Goal: Task Accomplishment & Management: Use online tool/utility

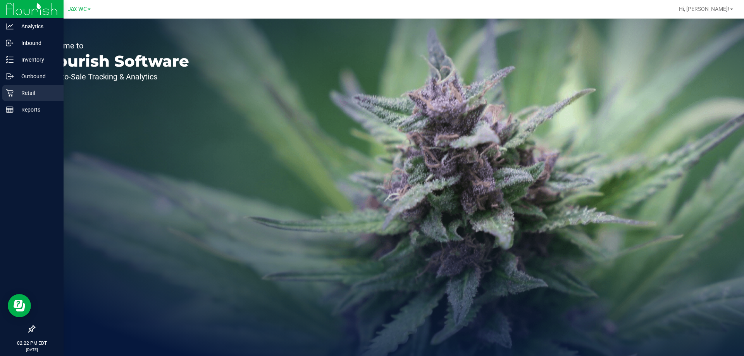
click at [29, 94] on p "Retail" at bounding box center [37, 92] width 47 height 9
click at [18, 88] on div "Retail" at bounding box center [32, 93] width 61 height 16
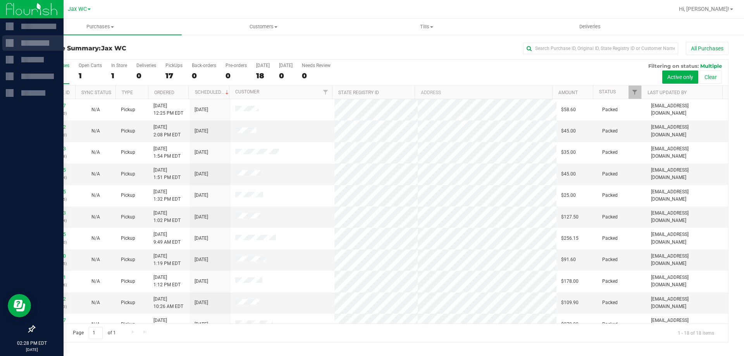
click at [35, 44] on div at bounding box center [35, 42] width 28 height 5
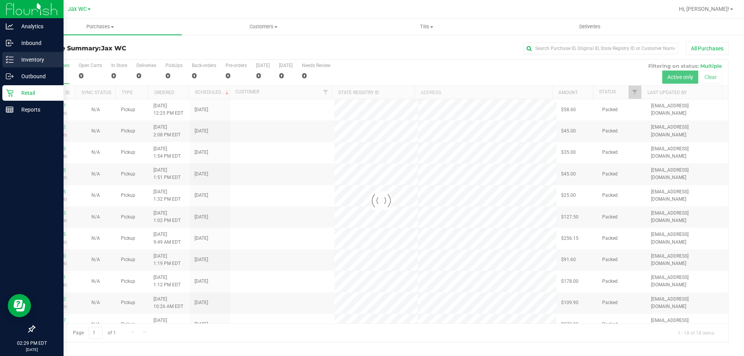
click at [19, 53] on div "Inventory" at bounding box center [32, 60] width 61 height 16
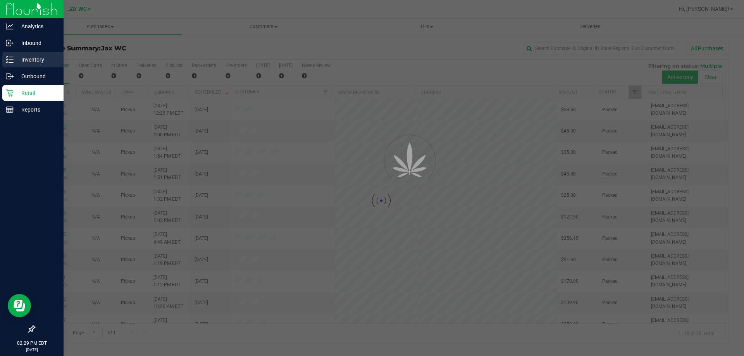
click at [40, 59] on p "Inventory" at bounding box center [37, 59] width 47 height 9
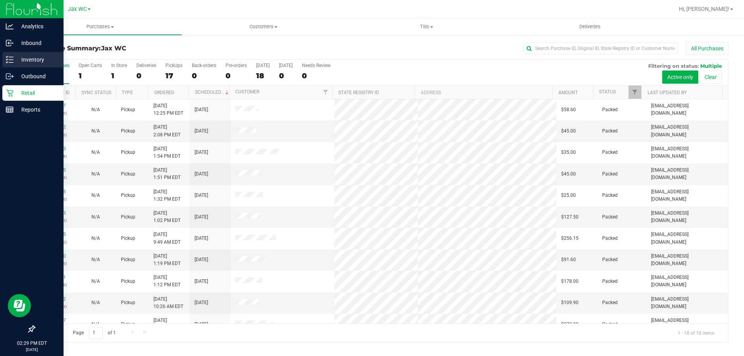
click at [41, 58] on p "Inventory" at bounding box center [37, 59] width 47 height 9
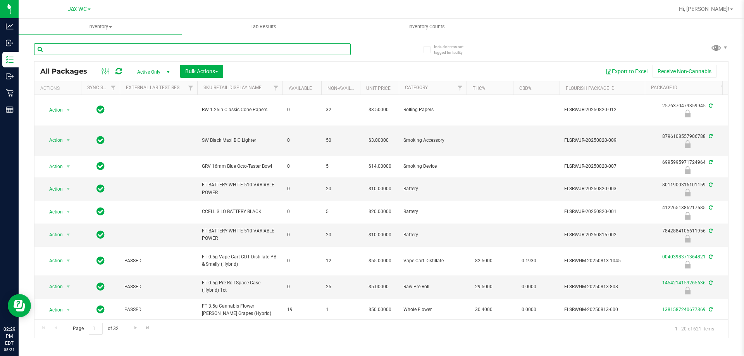
click at [131, 49] on input "text" at bounding box center [192, 49] width 317 height 12
type input "2665054932395325"
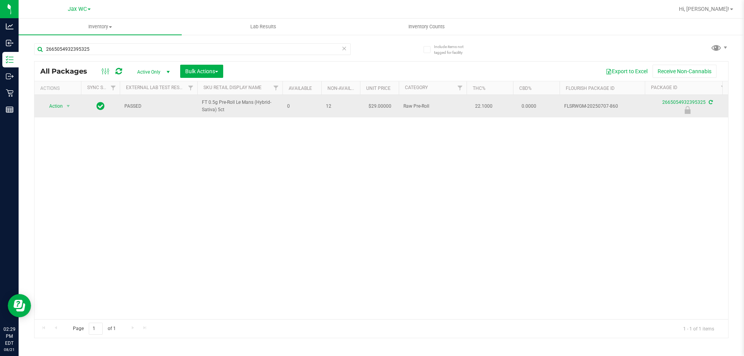
click at [51, 117] on div "Action Action Edit attributes Global inventory Locate package Package audit log…" at bounding box center [381, 207] width 694 height 224
click at [58, 109] on span "Action" at bounding box center [52, 106] width 21 height 11
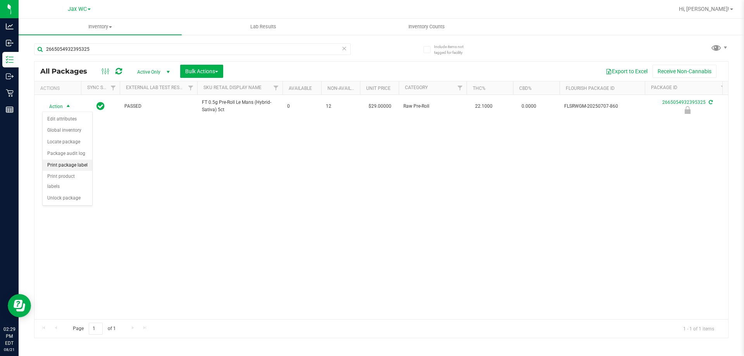
click at [60, 164] on li "Print package label" at bounding box center [68, 166] width 50 height 12
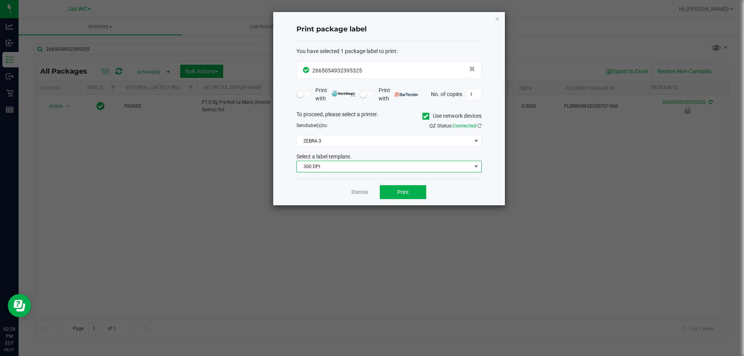
click at [324, 164] on span "300 DPI" at bounding box center [384, 166] width 175 height 11
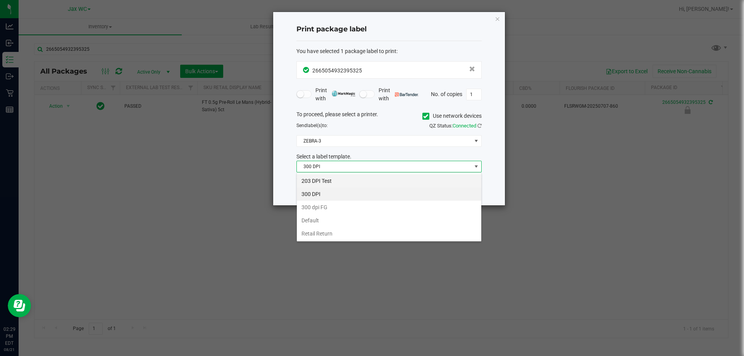
scroll to position [12, 185]
click at [324, 179] on li "203 DPI Test" at bounding box center [389, 180] width 184 height 13
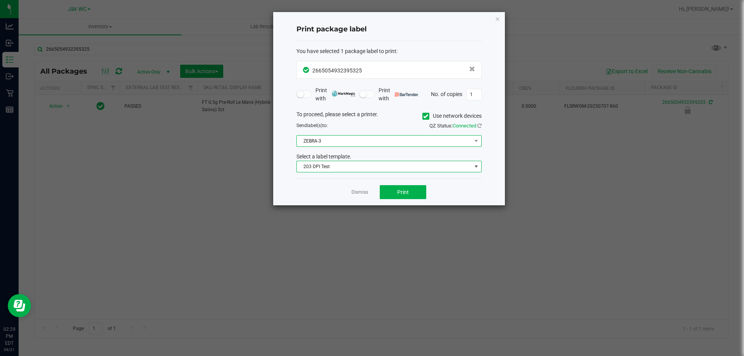
click at [333, 143] on span "ZEBRA-3" at bounding box center [384, 141] width 175 height 11
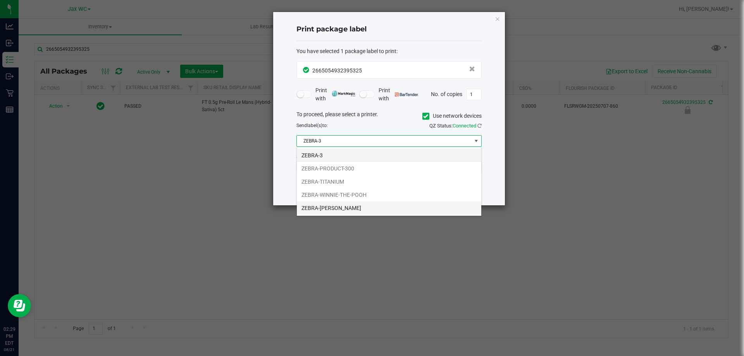
click at [336, 208] on li "ZEBRA-[PERSON_NAME]" at bounding box center [389, 208] width 184 height 13
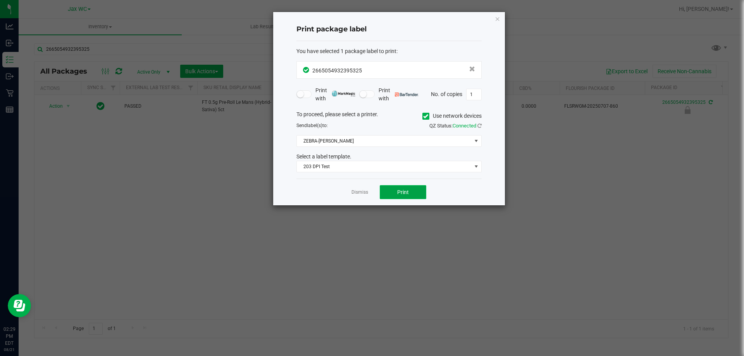
click at [393, 188] on button "Print" at bounding box center [403, 192] width 47 height 14
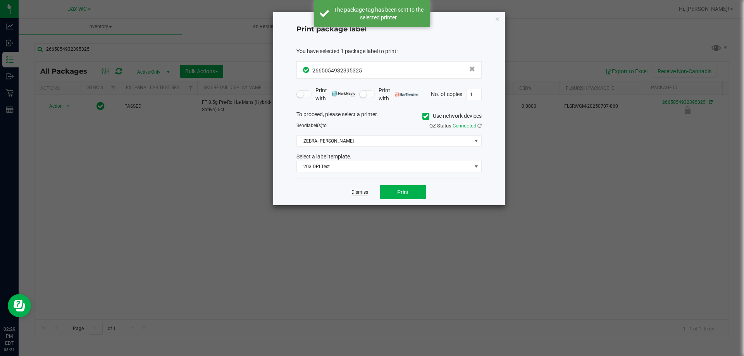
click at [367, 193] on link "Dismiss" at bounding box center [360, 192] width 17 height 7
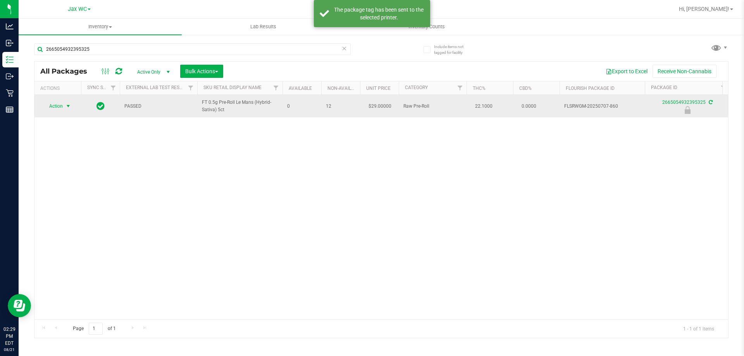
click at [60, 107] on span "Action" at bounding box center [52, 106] width 21 height 11
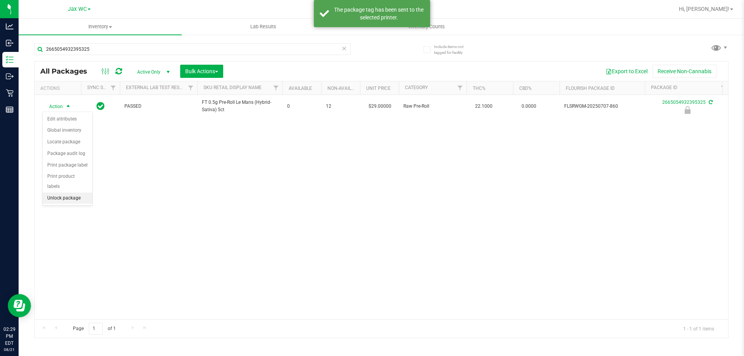
click at [66, 193] on li "Unlock package" at bounding box center [68, 199] width 50 height 12
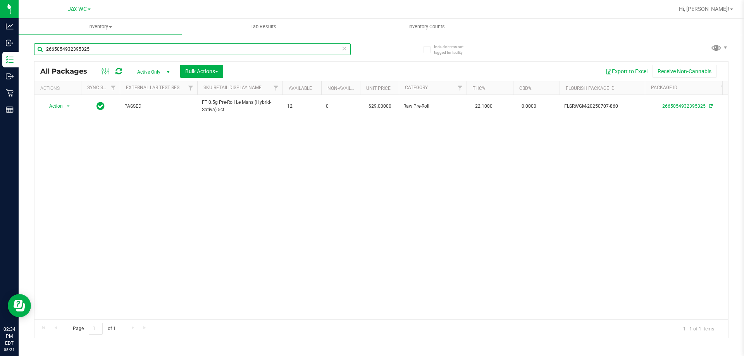
drag, startPoint x: 117, startPoint y: 50, endPoint x: 36, endPoint y: 45, distance: 81.1
click at [36, 45] on input "2665054932395325" at bounding box center [192, 49] width 317 height 12
type input "calm"
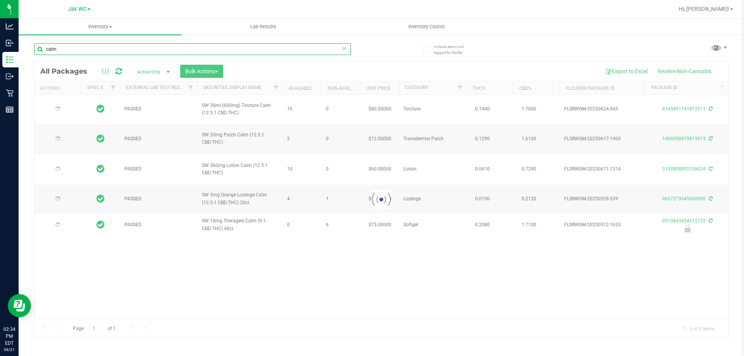
type input "[DATE]"
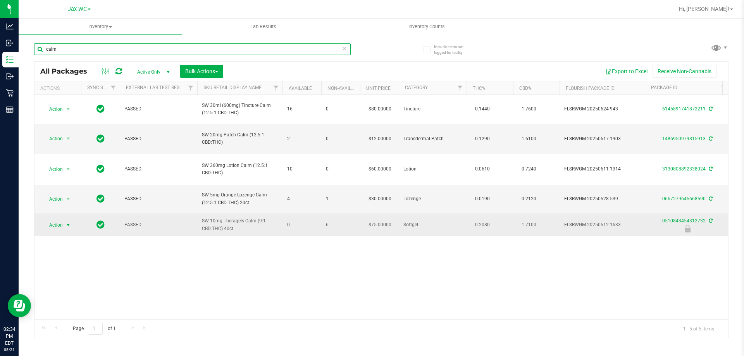
type input "calm"
click at [62, 220] on span "Action" at bounding box center [52, 225] width 21 height 11
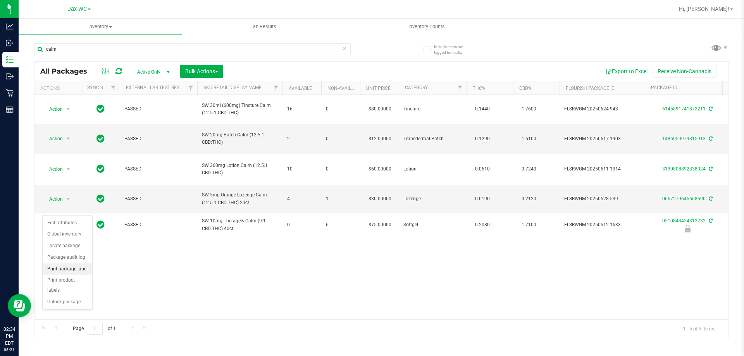
click at [64, 270] on li "Print package label" at bounding box center [68, 270] width 50 height 12
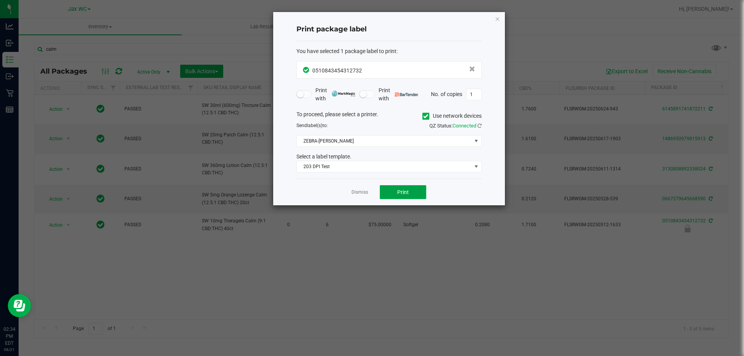
click at [425, 186] on button "Print" at bounding box center [403, 192] width 47 height 14
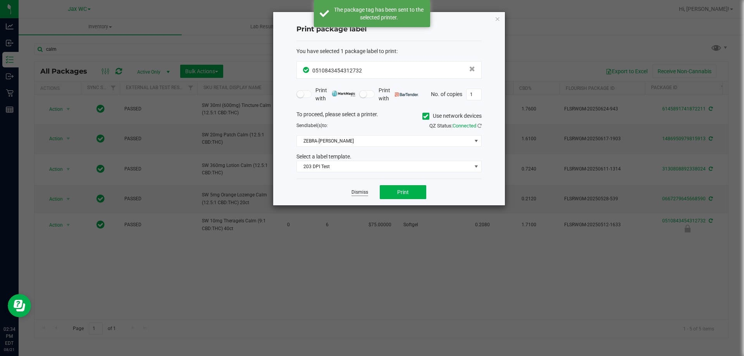
click at [359, 192] on link "Dismiss" at bounding box center [360, 192] width 17 height 7
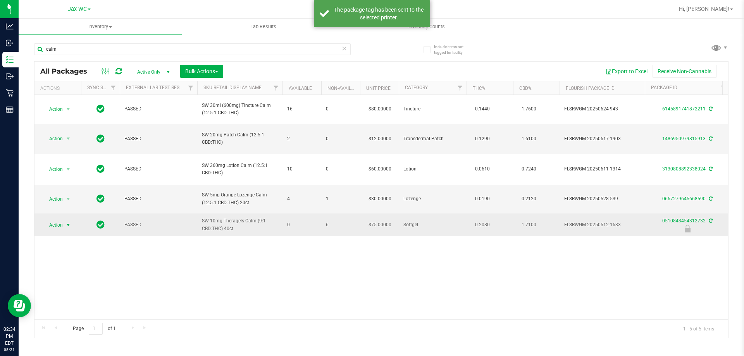
click at [55, 220] on span "Action" at bounding box center [52, 225] width 21 height 11
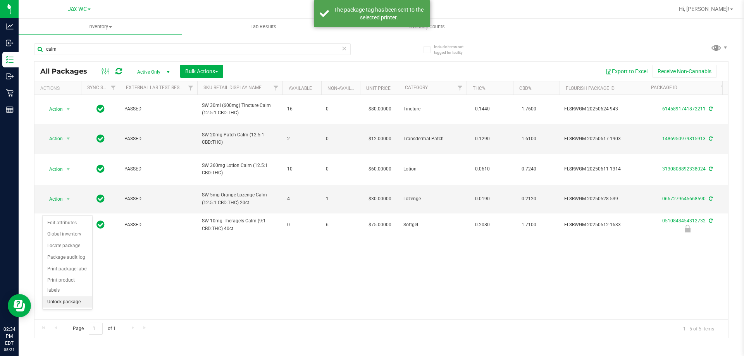
click at [75, 297] on li "Unlock package" at bounding box center [68, 303] width 50 height 12
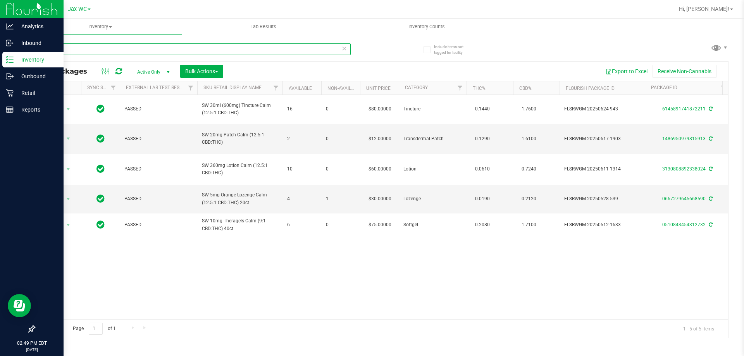
drag, startPoint x: 91, startPoint y: 46, endPoint x: 9, endPoint y: 54, distance: 82.2
click at [9, 54] on div "Analytics Inbound Inventory Outbound Retail Reports 02:49 PM EDT [DATE] 08/21 J…" at bounding box center [372, 178] width 744 height 356
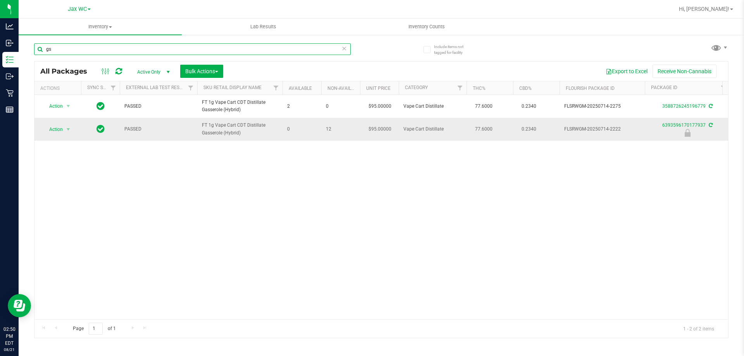
type input "g"
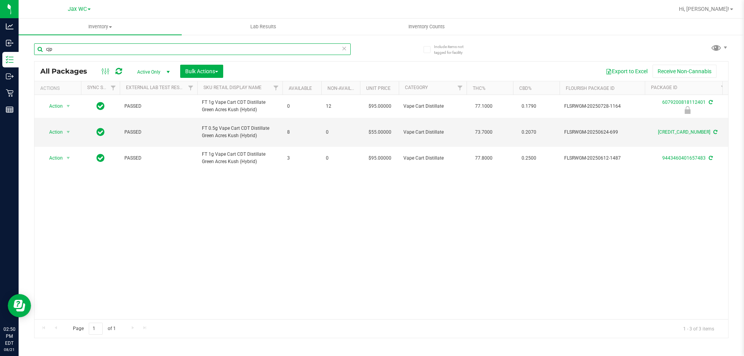
drag, startPoint x: 87, startPoint y: 49, endPoint x: 33, endPoint y: 50, distance: 54.3
click at [33, 50] on div "Include items not tagged for facility cjp All Packages Active Only Active Only …" at bounding box center [382, 152] width 726 height 236
type input "6669237513542920"
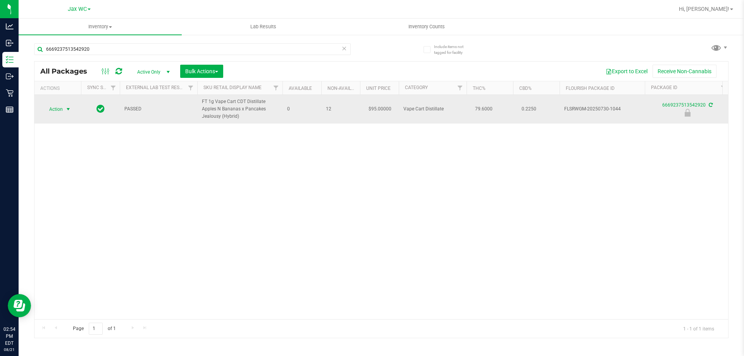
click at [65, 109] on span "select" at bounding box center [69, 109] width 10 height 11
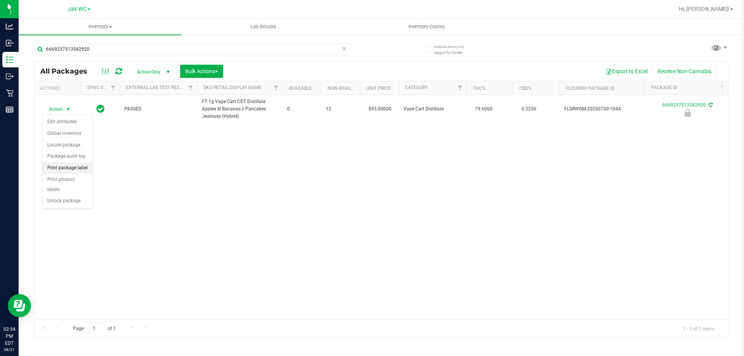
click at [70, 168] on li "Print package label" at bounding box center [68, 168] width 50 height 12
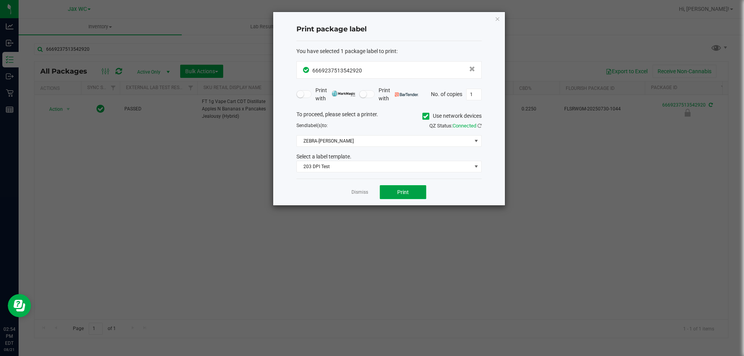
click at [405, 192] on span "Print" at bounding box center [403, 192] width 12 height 6
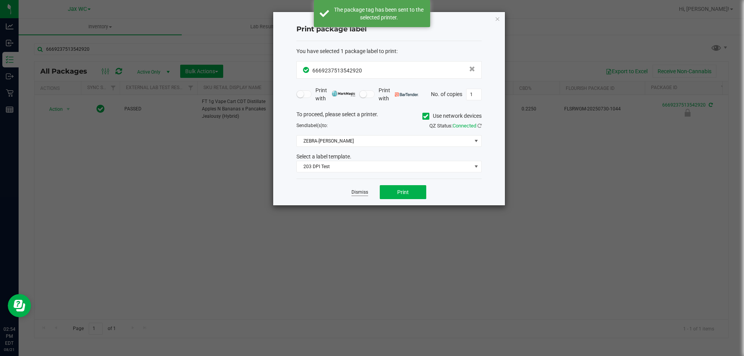
click at [360, 191] on link "Dismiss" at bounding box center [360, 192] width 17 height 7
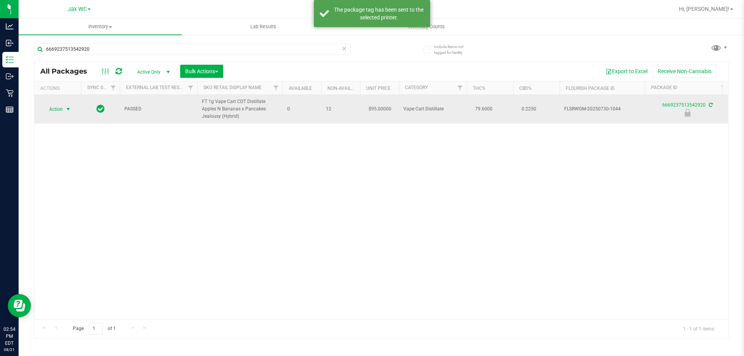
click at [58, 107] on span "Action" at bounding box center [52, 109] width 21 height 11
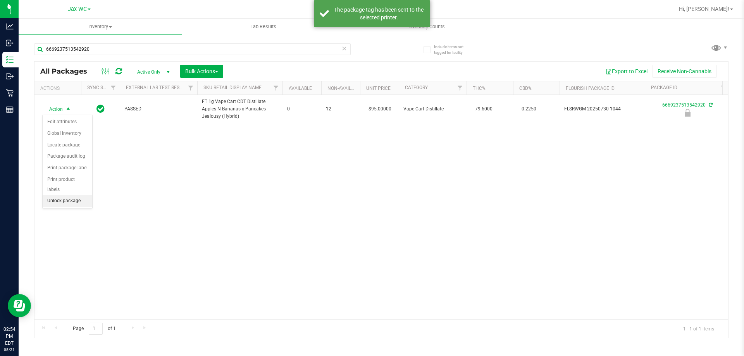
click at [64, 195] on li "Unlock package" at bounding box center [68, 201] width 50 height 12
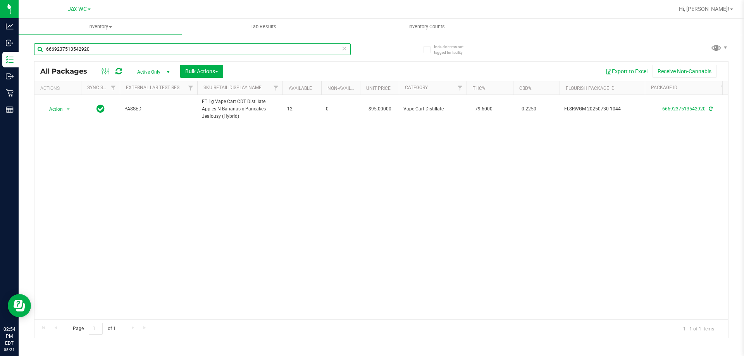
drag, startPoint x: 101, startPoint y: 45, endPoint x: 31, endPoint y: 50, distance: 69.6
click at [31, 50] on div "Include items not tagged for facility 6669237513542920 All Packages Active Only…" at bounding box center [382, 152] width 726 height 236
type input "6606620954248769"
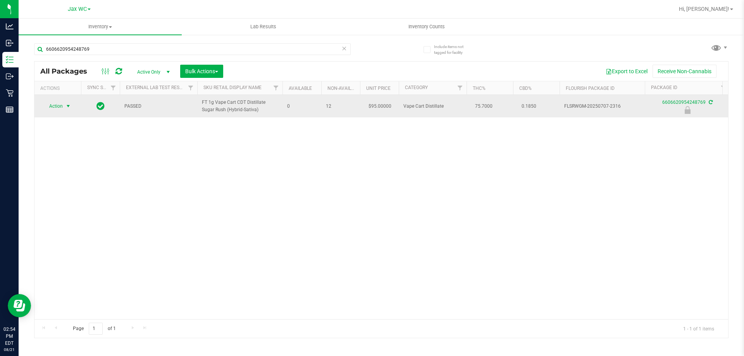
click at [66, 109] on span "select" at bounding box center [68, 106] width 6 height 6
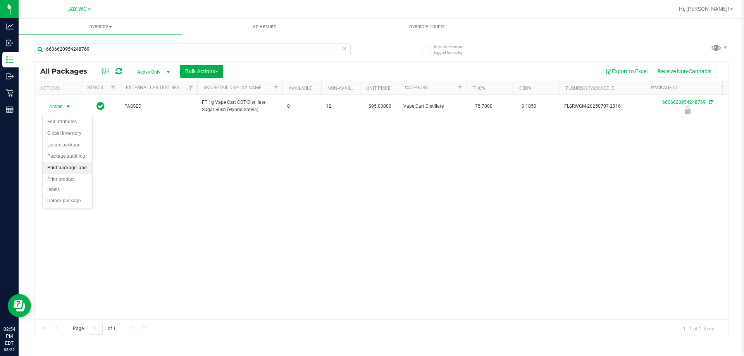
click at [75, 170] on li "Print package label" at bounding box center [68, 168] width 50 height 12
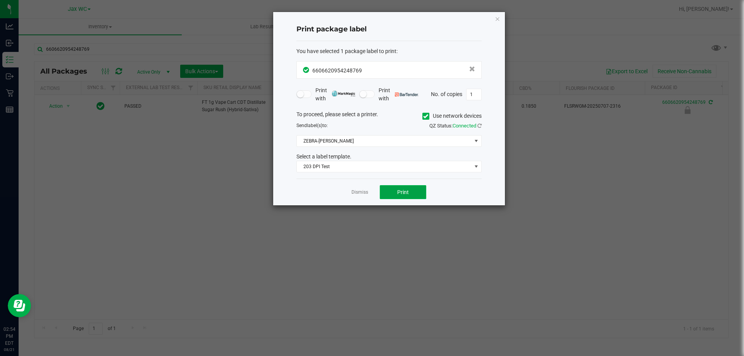
click at [396, 191] on button "Print" at bounding box center [403, 192] width 47 height 14
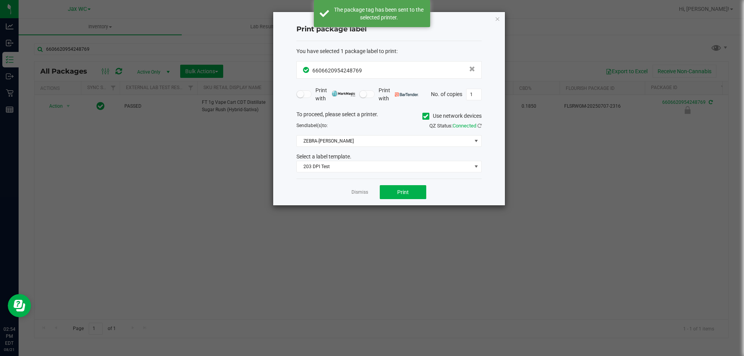
click at [351, 193] on div "Dismiss Print" at bounding box center [389, 192] width 185 height 27
click at [355, 191] on link "Dismiss" at bounding box center [360, 192] width 17 height 7
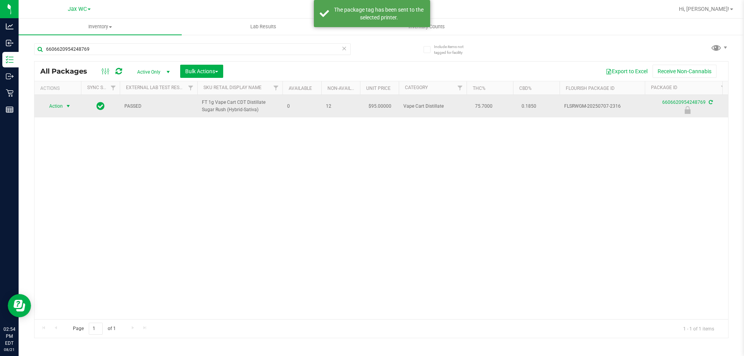
click at [44, 107] on span "Action" at bounding box center [52, 106] width 21 height 11
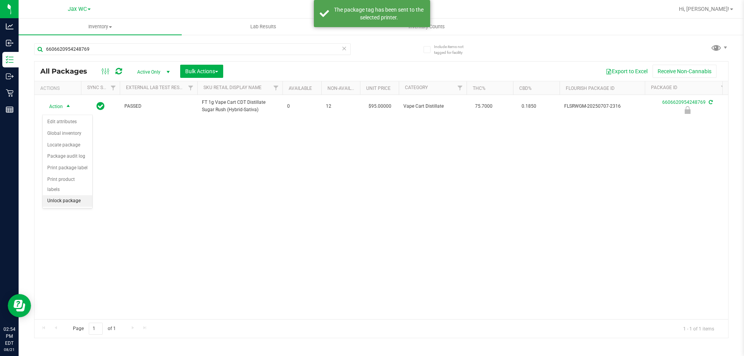
click at [64, 195] on li "Unlock package" at bounding box center [68, 201] width 50 height 12
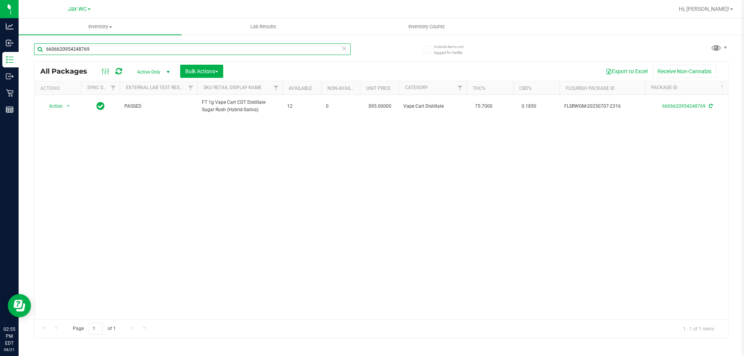
drag, startPoint x: 95, startPoint y: 55, endPoint x: 29, endPoint y: 56, distance: 65.1
click at [29, 56] on div "Include items not tagged for facility 6606620954248769 All Packages Active Only…" at bounding box center [382, 152] width 726 height 236
type input "9493773080885832"
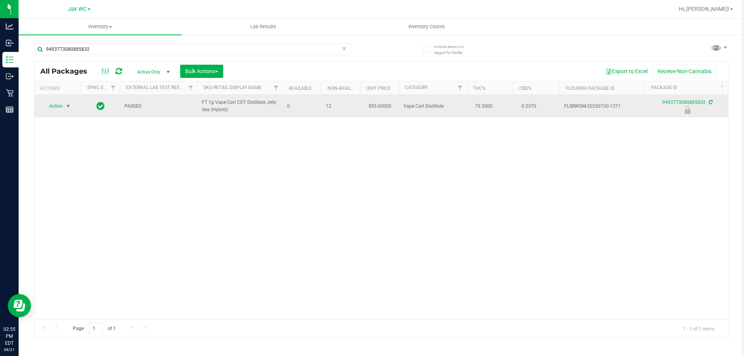
click at [62, 107] on span "Action" at bounding box center [52, 106] width 21 height 11
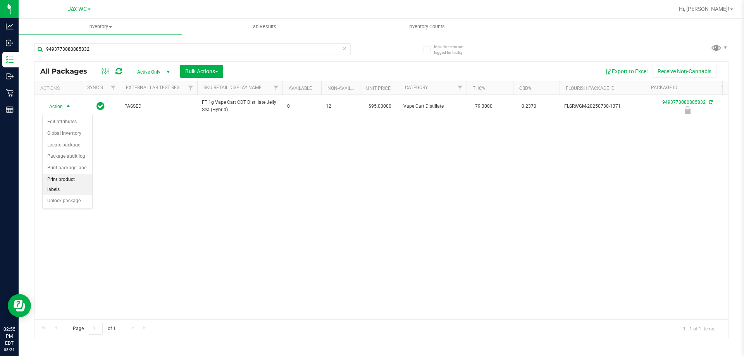
click at [70, 180] on li "Print product labels" at bounding box center [68, 184] width 50 height 21
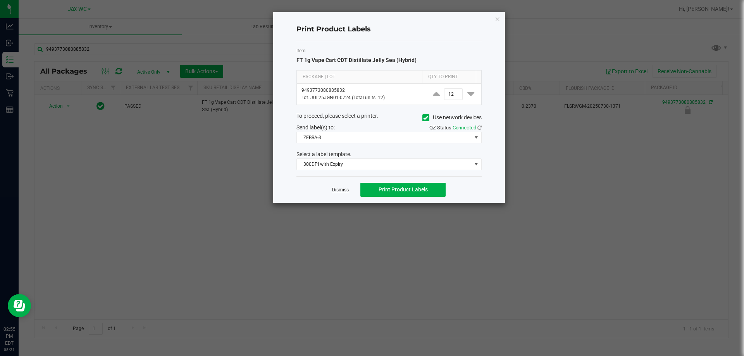
click at [335, 187] on link "Dismiss" at bounding box center [340, 190] width 17 height 7
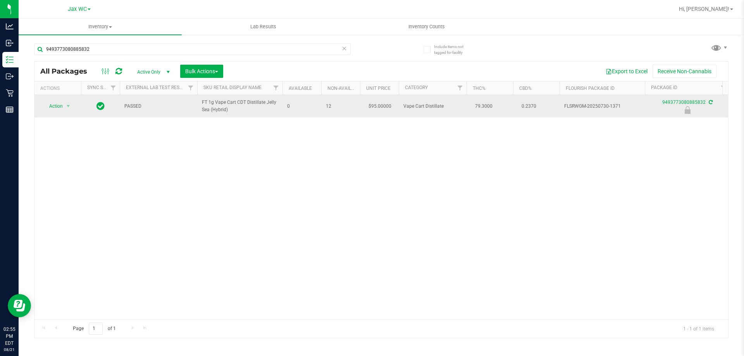
click at [56, 103] on td "Action Action Edit attributes Global inventory Locate package Package audit log…" at bounding box center [57, 106] width 47 height 22
click at [56, 108] on span "Action" at bounding box center [52, 106] width 21 height 11
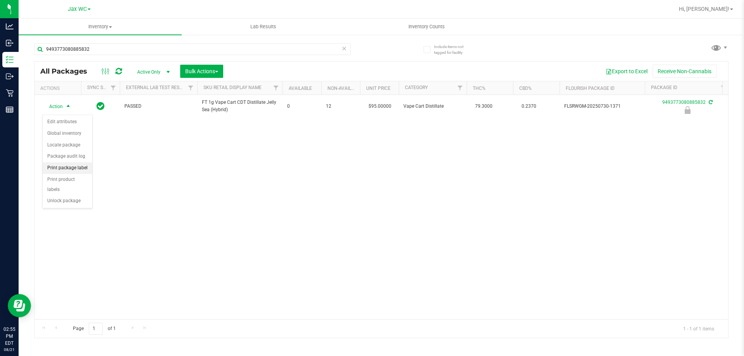
click at [62, 168] on li "Print package label" at bounding box center [68, 168] width 50 height 12
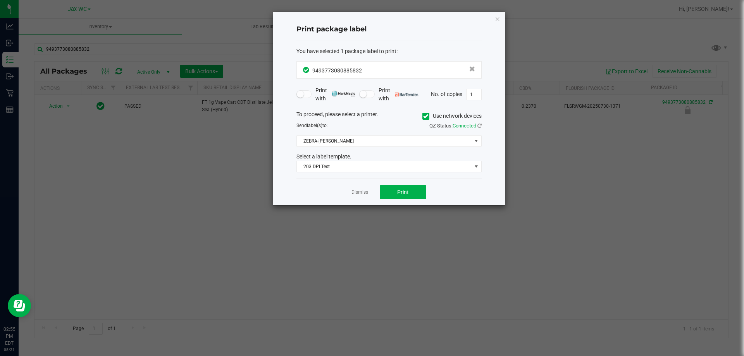
click at [405, 183] on div "Dismiss Print" at bounding box center [389, 192] width 185 height 27
click at [402, 193] on span "Print" at bounding box center [403, 192] width 12 height 6
click at [359, 190] on link "Dismiss" at bounding box center [360, 192] width 17 height 7
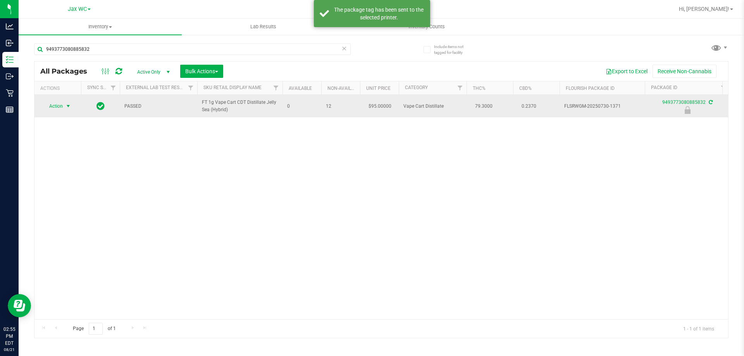
click at [69, 107] on span "select" at bounding box center [68, 106] width 6 height 6
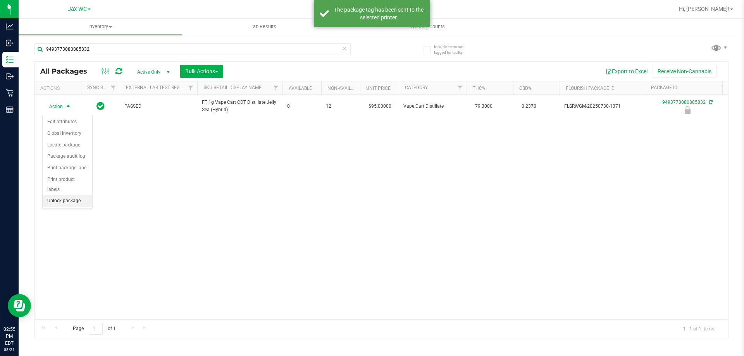
click at [66, 195] on li "Unlock package" at bounding box center [68, 201] width 50 height 12
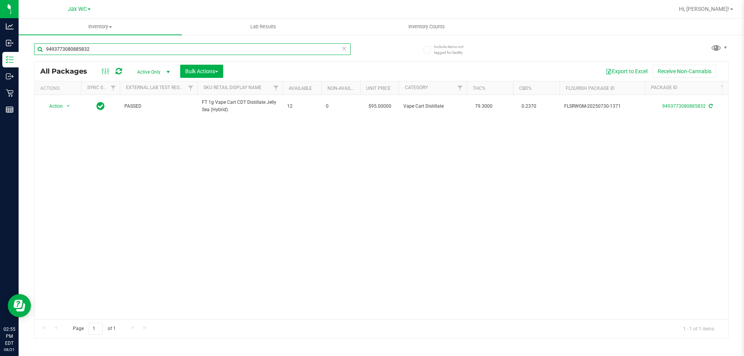
drag, startPoint x: 91, startPoint y: 54, endPoint x: 20, endPoint y: 59, distance: 71.5
click at [20, 59] on div "Include items not tagged for facility 9493773080885832 All Packages Active Only…" at bounding box center [382, 152] width 726 height 236
type input "8210388970434272"
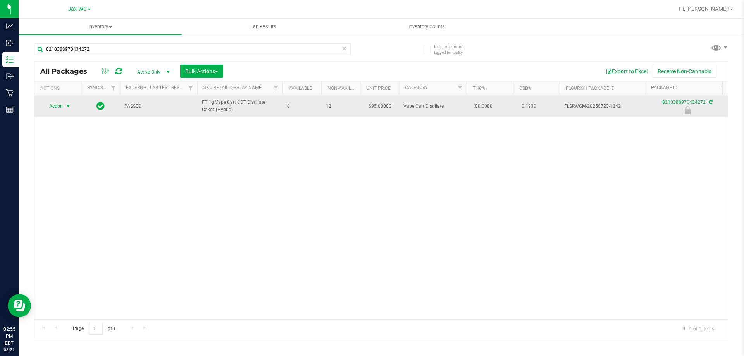
click at [65, 106] on span "select" at bounding box center [69, 106] width 10 height 11
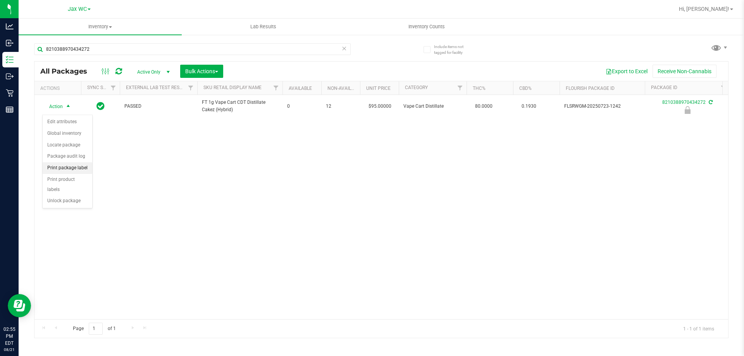
click at [74, 169] on li "Print package label" at bounding box center [68, 168] width 50 height 12
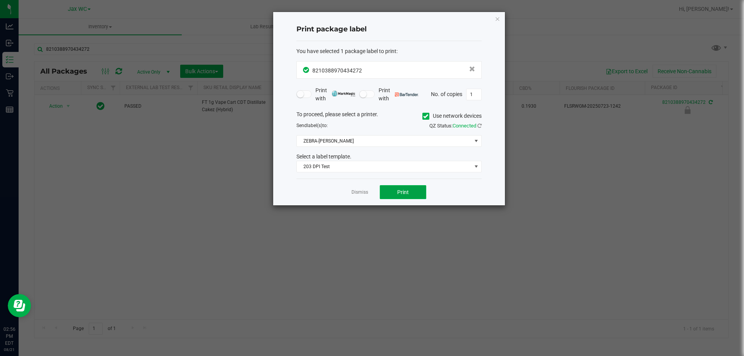
click at [393, 195] on button "Print" at bounding box center [403, 192] width 47 height 14
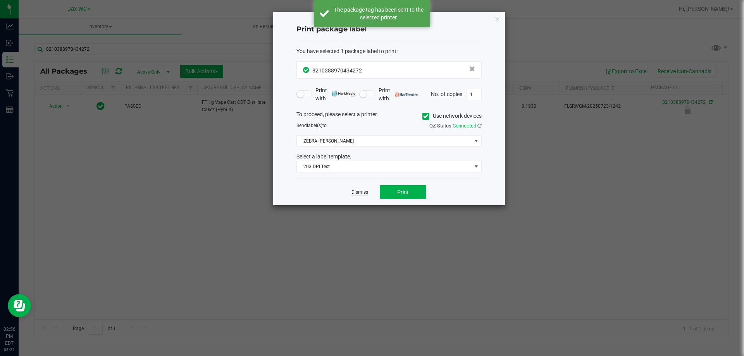
click at [360, 193] on link "Dismiss" at bounding box center [360, 192] width 17 height 7
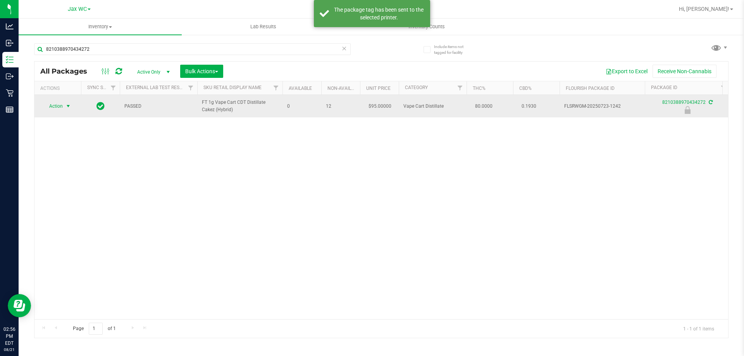
click at [52, 108] on span "Action" at bounding box center [52, 106] width 21 height 11
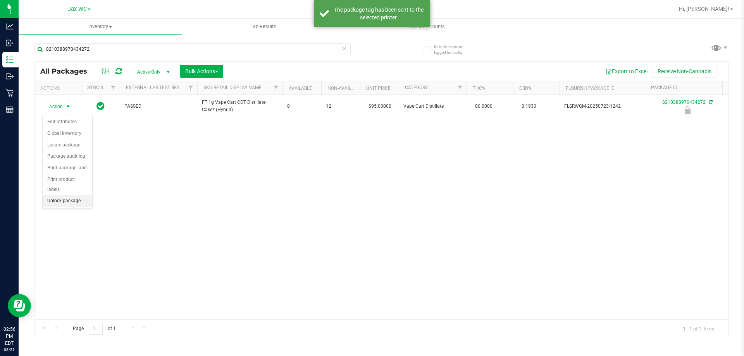
click at [64, 195] on li "Unlock package" at bounding box center [68, 201] width 50 height 12
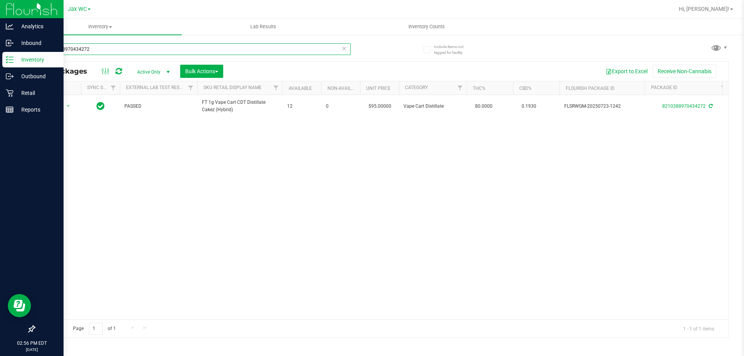
drag, startPoint x: 118, startPoint y: 51, endPoint x: 0, endPoint y: 54, distance: 118.3
click at [0, 54] on div "Analytics Inbound Inventory Outbound Retail Reports 02:56 PM EDT [DATE] 08/21 J…" at bounding box center [372, 178] width 744 height 356
type input "0040398371364821"
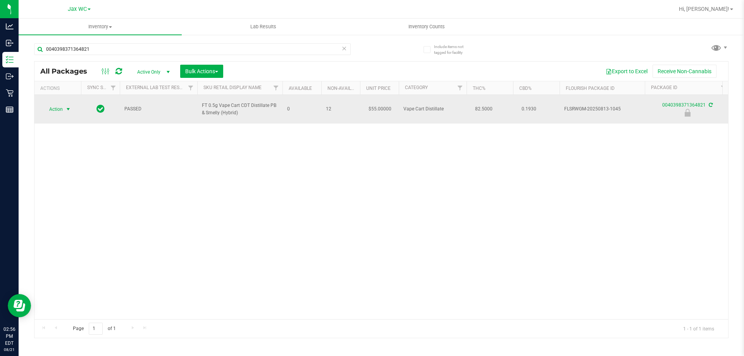
click at [64, 110] on span "select" at bounding box center [69, 109] width 10 height 11
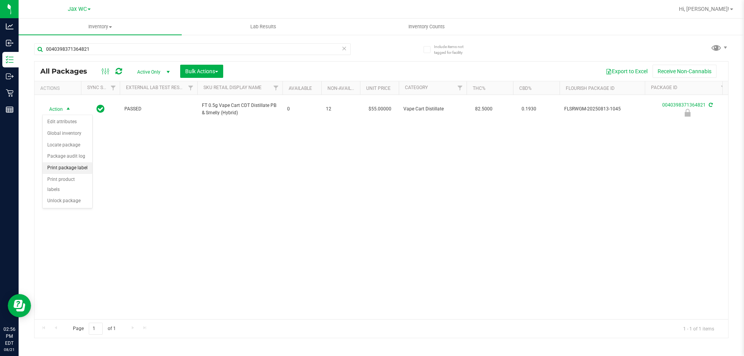
click at [72, 169] on li "Print package label" at bounding box center [68, 168] width 50 height 12
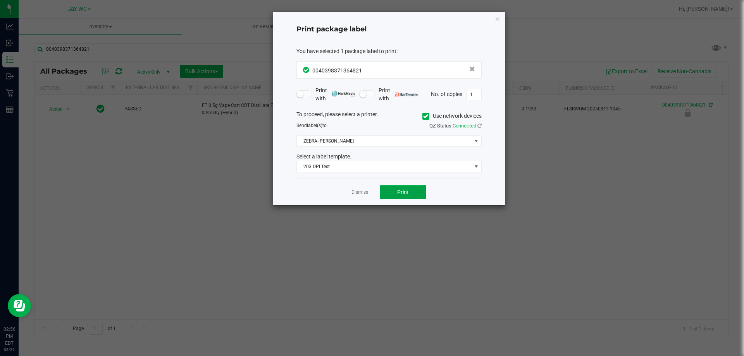
click at [411, 191] on button "Print" at bounding box center [403, 192] width 47 height 14
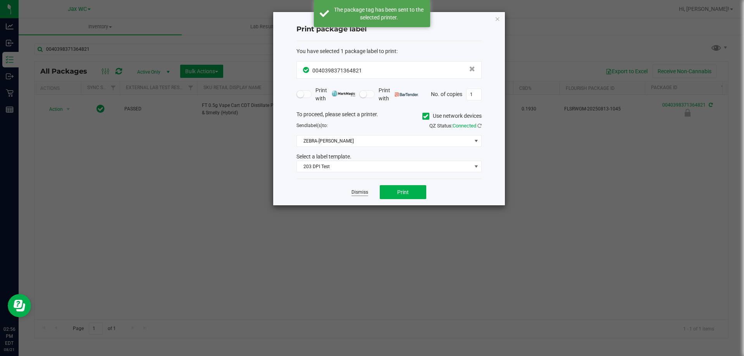
click at [360, 195] on link "Dismiss" at bounding box center [360, 192] width 17 height 7
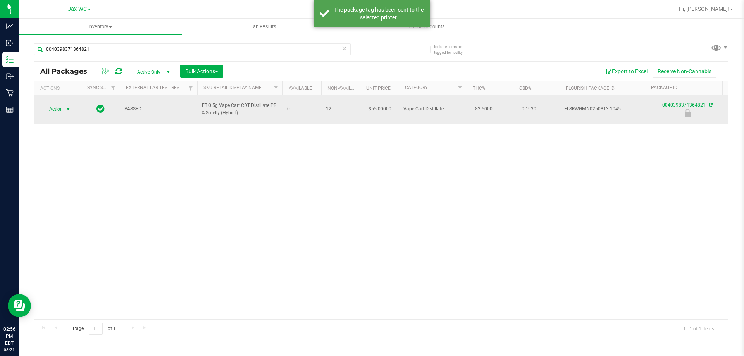
click at [59, 114] on span "Action" at bounding box center [52, 109] width 21 height 11
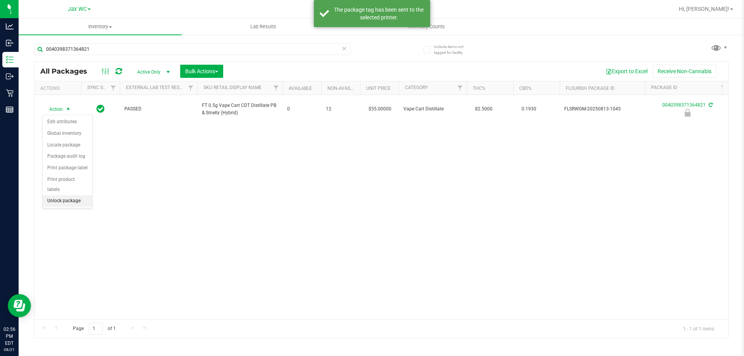
click at [61, 195] on li "Unlock package" at bounding box center [68, 201] width 50 height 12
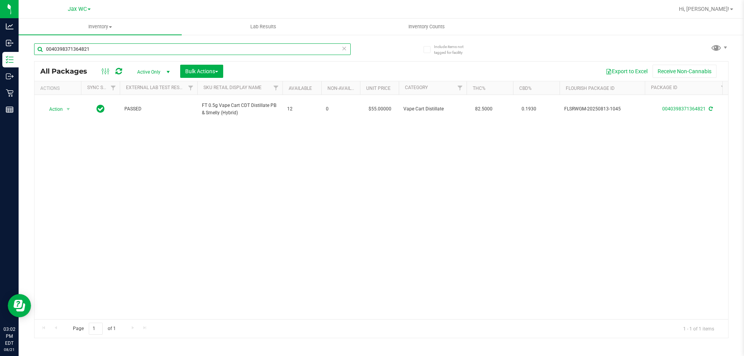
drag, startPoint x: 113, startPoint y: 46, endPoint x: 42, endPoint y: 49, distance: 71.0
click at [42, 49] on input "0040398371364821" at bounding box center [192, 49] width 317 height 12
type input "4394014607380883"
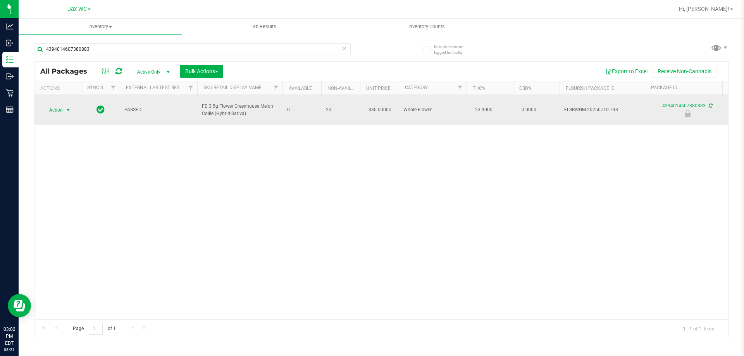
click at [65, 105] on span "select" at bounding box center [69, 110] width 10 height 11
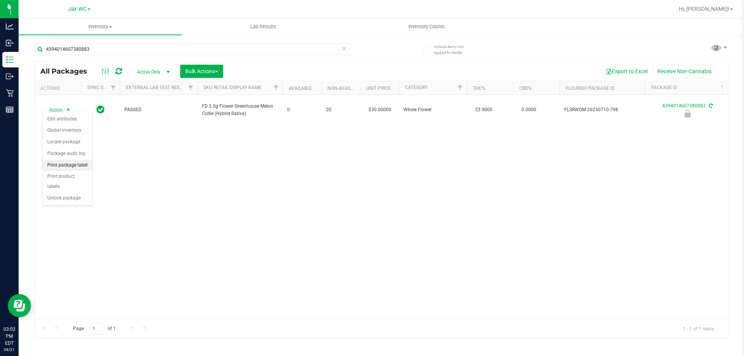
click at [71, 167] on li "Print package label" at bounding box center [68, 166] width 50 height 12
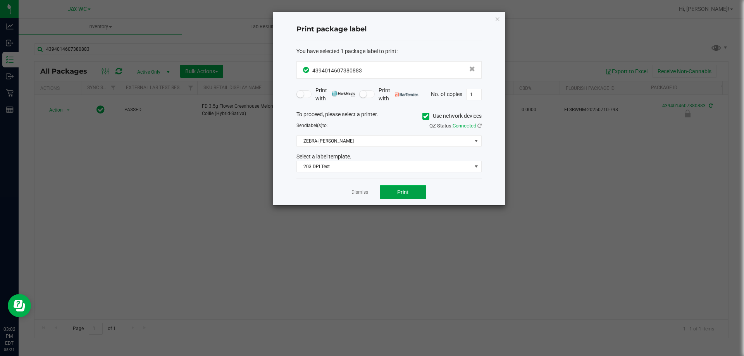
click at [414, 192] on button "Print" at bounding box center [403, 192] width 47 height 14
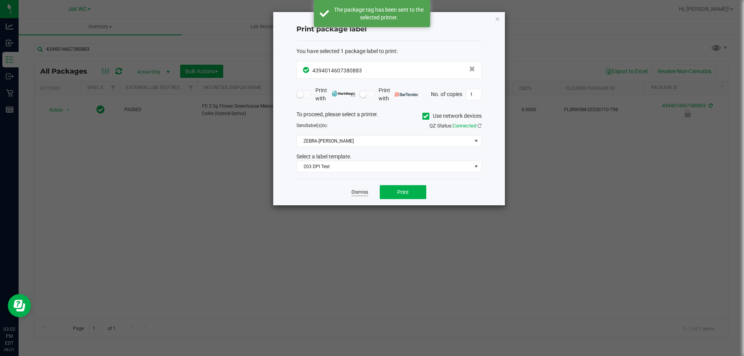
drag, startPoint x: 354, startPoint y: 188, endPoint x: 353, endPoint y: 192, distance: 4.0
click at [354, 188] on app-cancel-button "Dismiss" at bounding box center [360, 192] width 17 height 8
click at [355, 193] on link "Dismiss" at bounding box center [360, 192] width 17 height 7
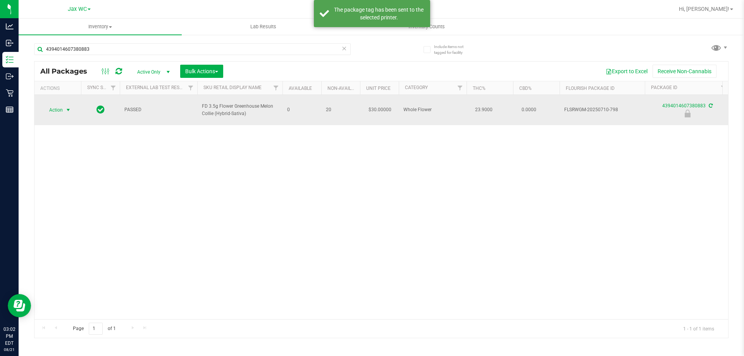
click at [64, 105] on span "select" at bounding box center [69, 110] width 10 height 11
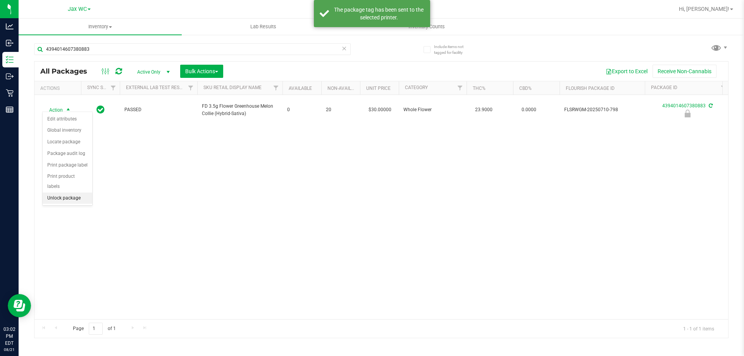
click at [63, 193] on li "Unlock package" at bounding box center [68, 199] width 50 height 12
